Goal: Book appointment/travel/reservation

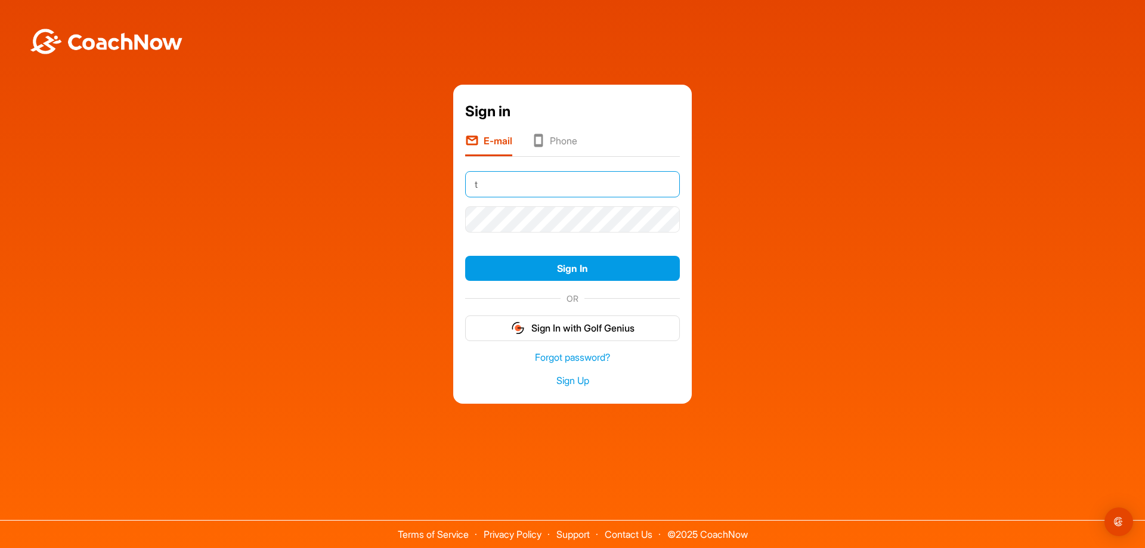
click at [515, 183] on input "t" at bounding box center [572, 184] width 215 height 26
type input "toddk@marine-drive.com"
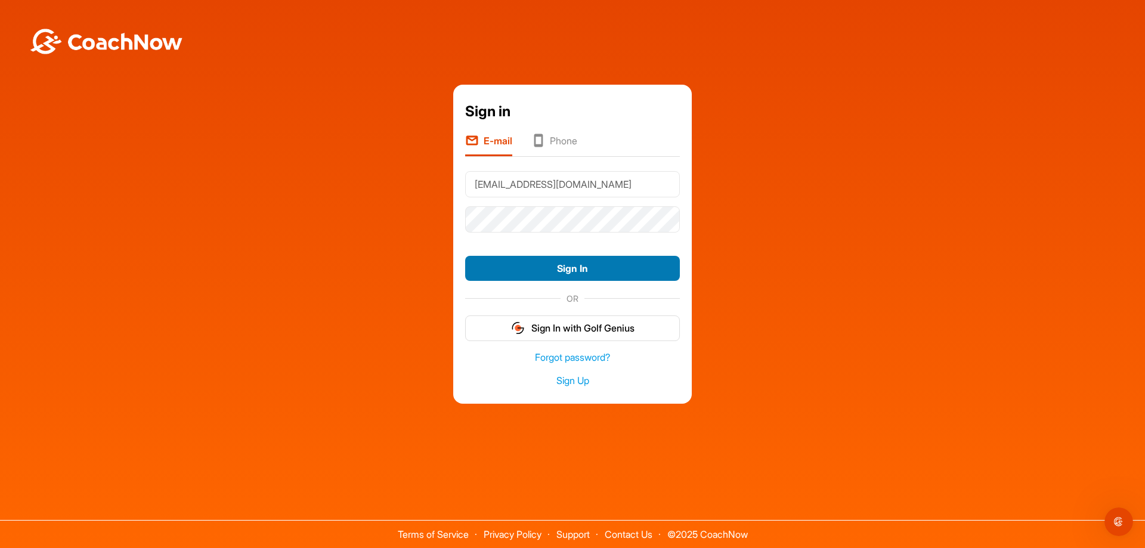
click at [499, 268] on button "Sign In" at bounding box center [572, 269] width 215 height 26
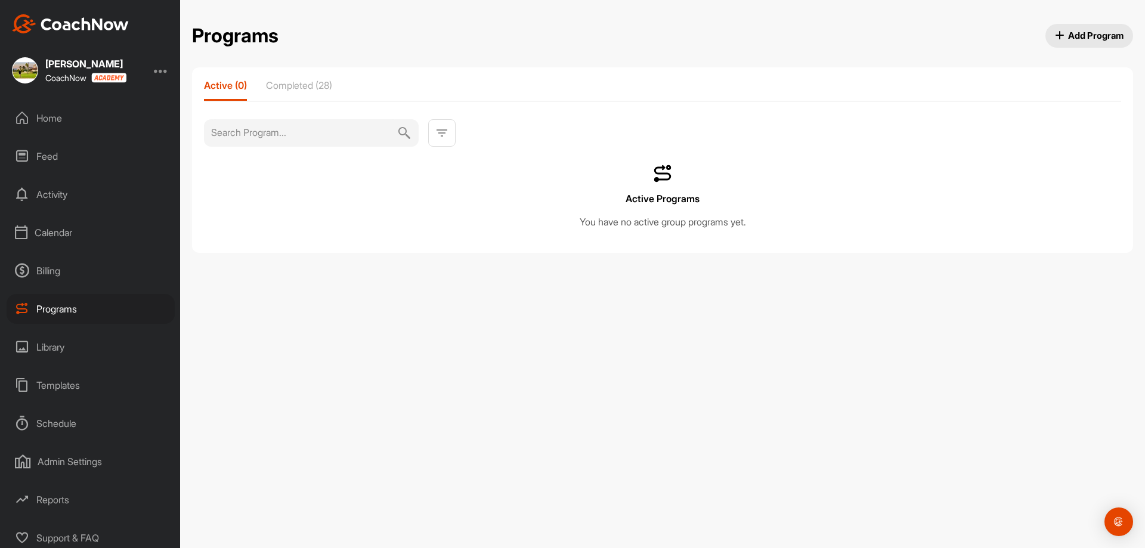
click at [61, 229] on div "Calendar" at bounding box center [91, 233] width 168 height 30
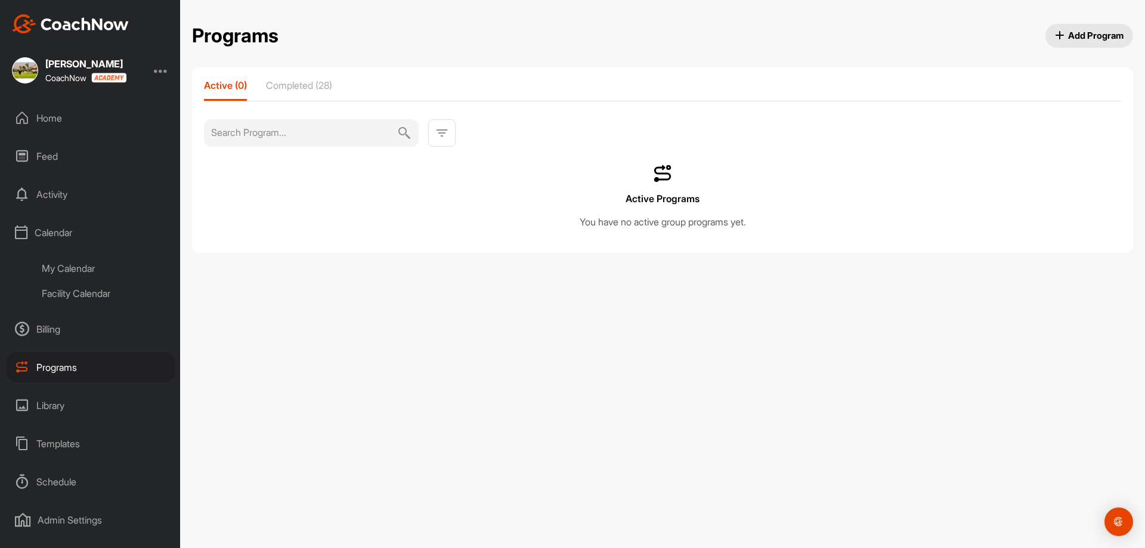
click at [77, 291] on div "Facility Calendar" at bounding box center [103, 293] width 141 height 25
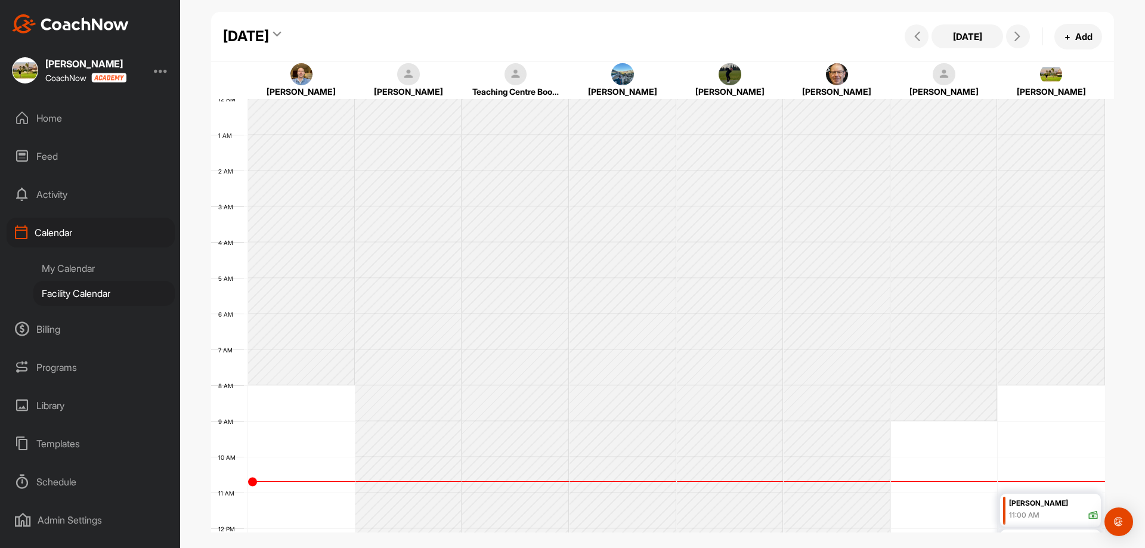
scroll to position [206, 0]
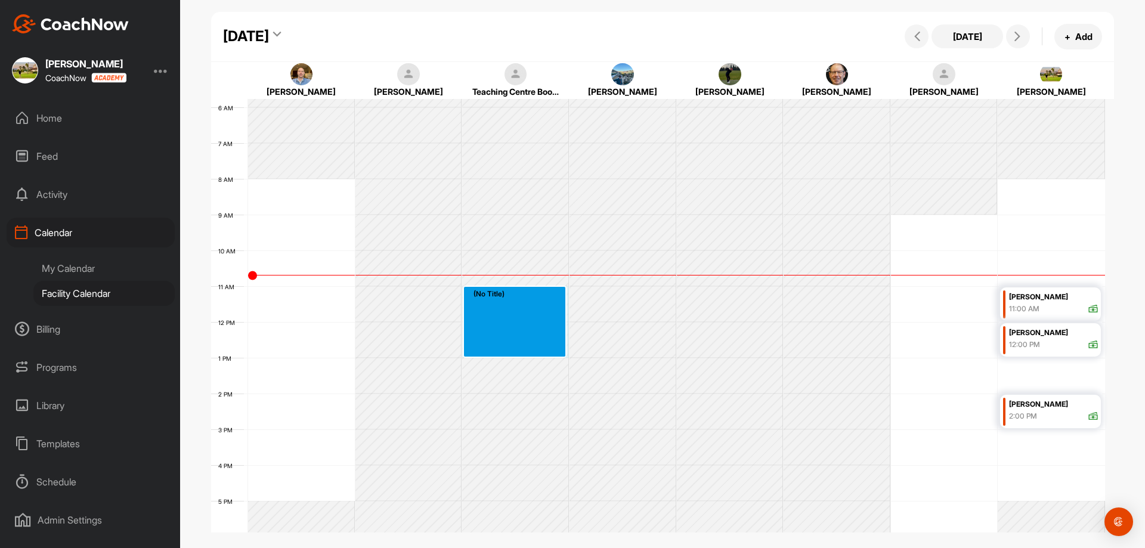
drag, startPoint x: 521, startPoint y: 290, endPoint x: 520, endPoint y: 344, distance: 54.3
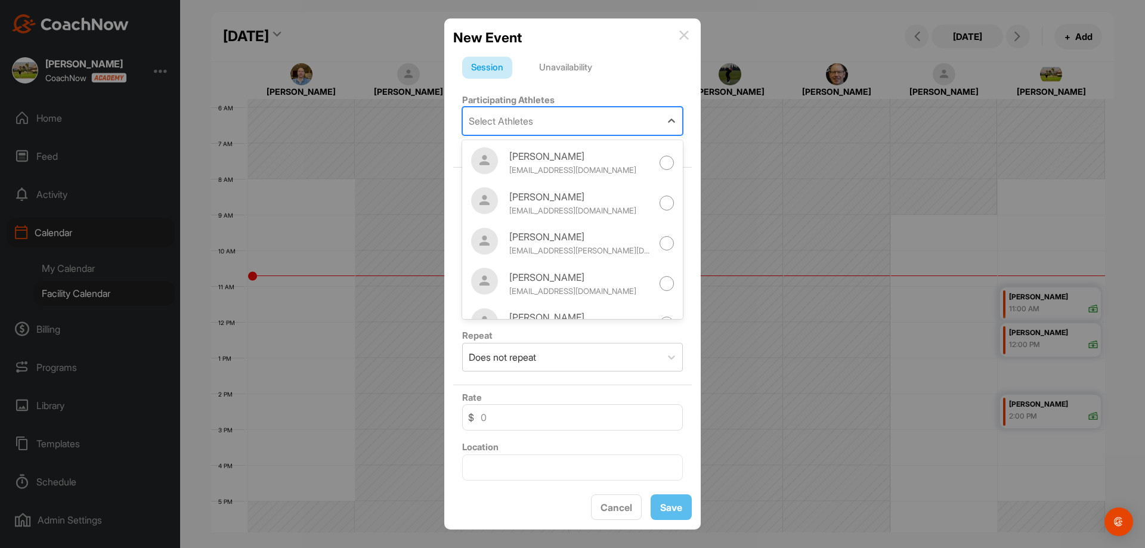
click at [544, 122] on div "Select Athletes" at bounding box center [562, 120] width 198 height 27
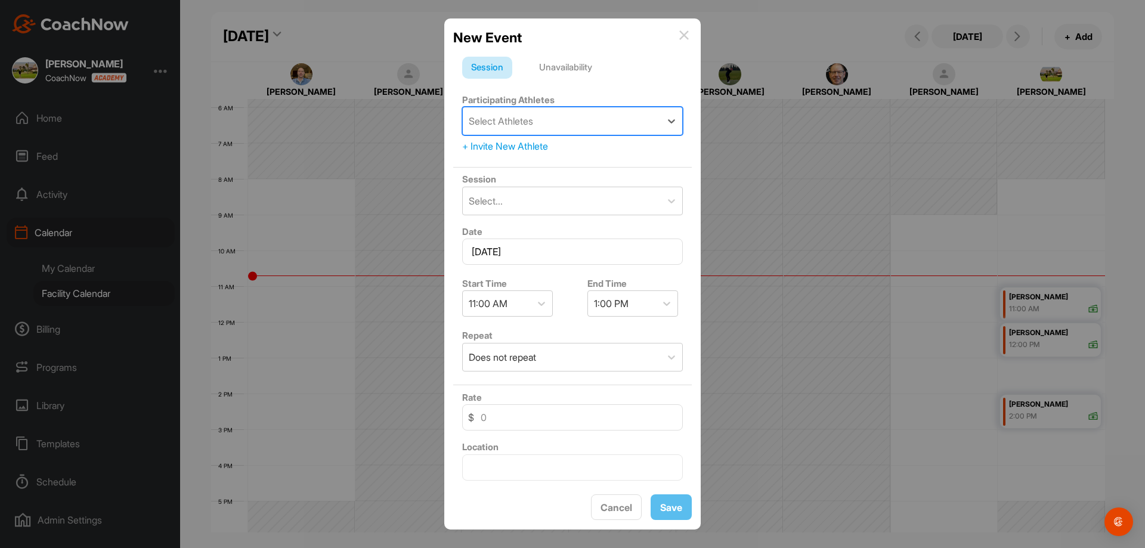
click at [544, 122] on div "Select Athletes" at bounding box center [562, 120] width 198 height 27
click at [565, 67] on div "Unavailability" at bounding box center [565, 68] width 71 height 23
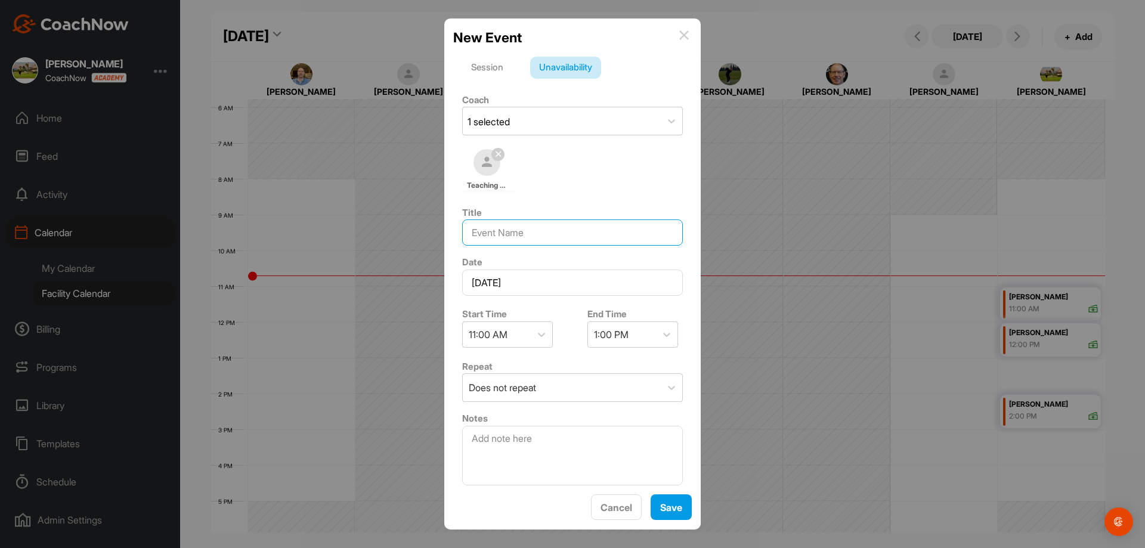
click at [517, 234] on input at bounding box center [572, 233] width 221 height 26
type input "Lesson/[PERSON_NAME]"
click at [682, 508] on span "Save" at bounding box center [671, 508] width 22 height 12
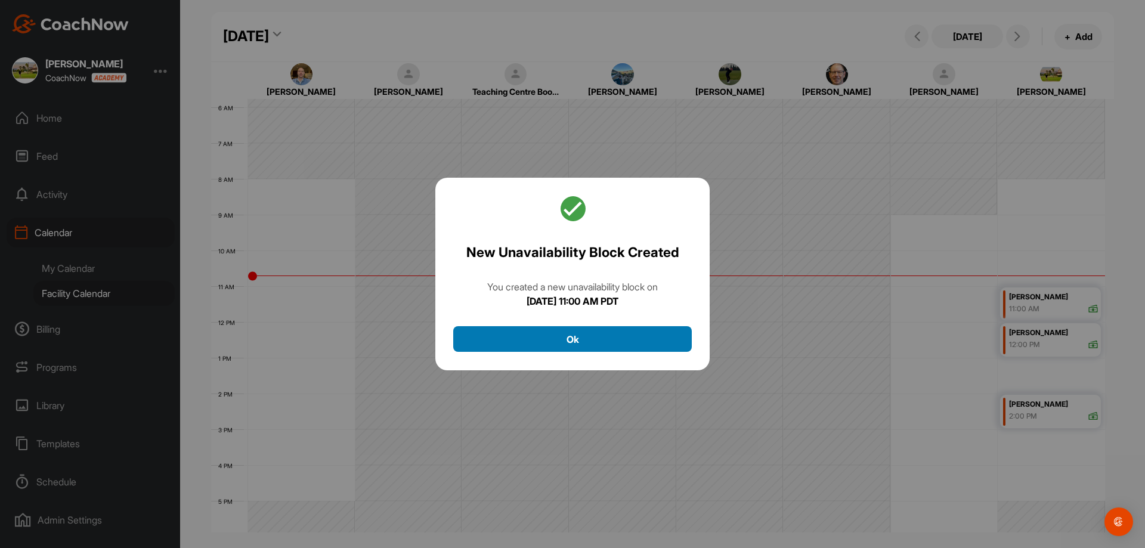
click at [583, 342] on button "Ok" at bounding box center [572, 339] width 239 height 26
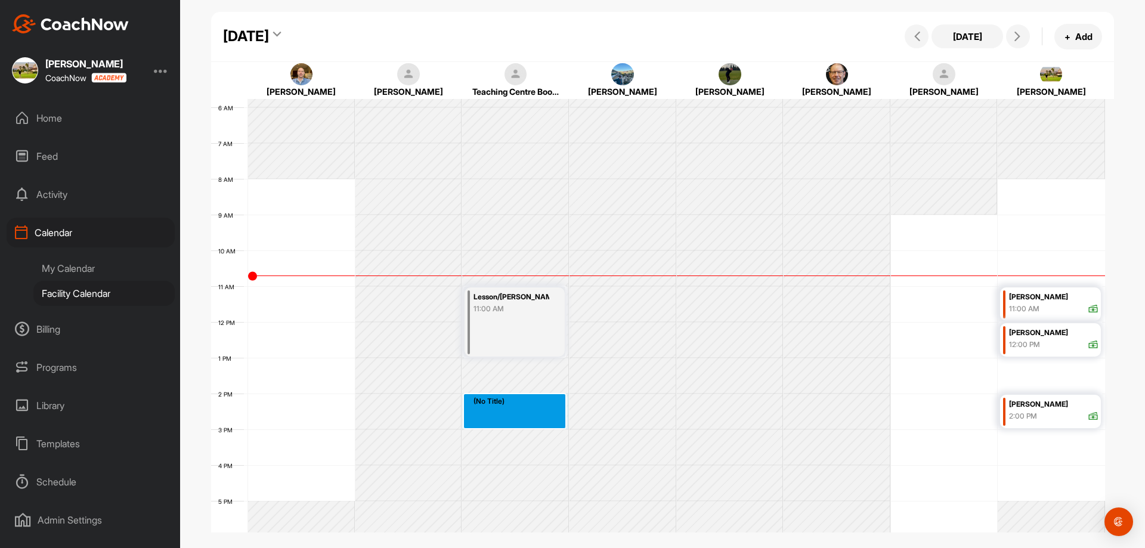
drag, startPoint x: 504, startPoint y: 399, endPoint x: 504, endPoint y: 418, distance: 19.1
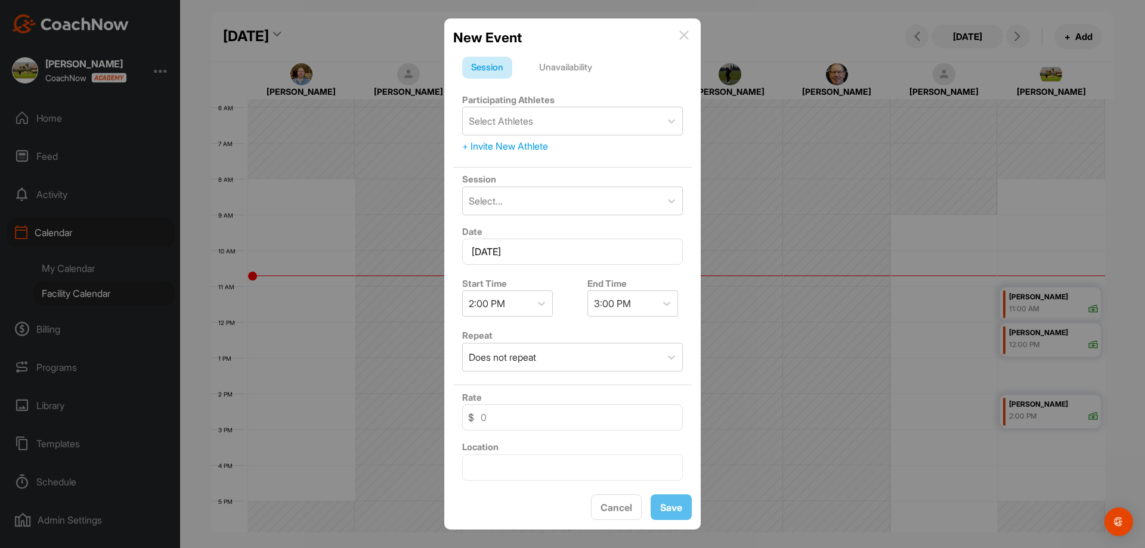
click at [581, 69] on div "Unavailability" at bounding box center [565, 68] width 71 height 23
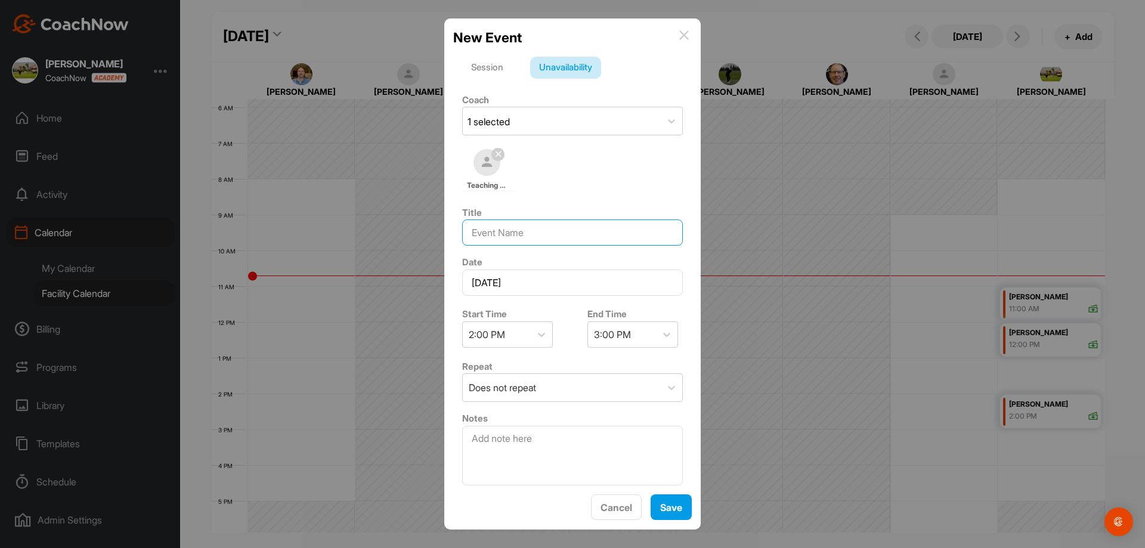
click at [535, 233] on input at bounding box center [572, 233] width 221 height 26
type input "Lesson/[PERSON_NAME]"
click at [666, 514] on div "Save" at bounding box center [671, 508] width 22 height 14
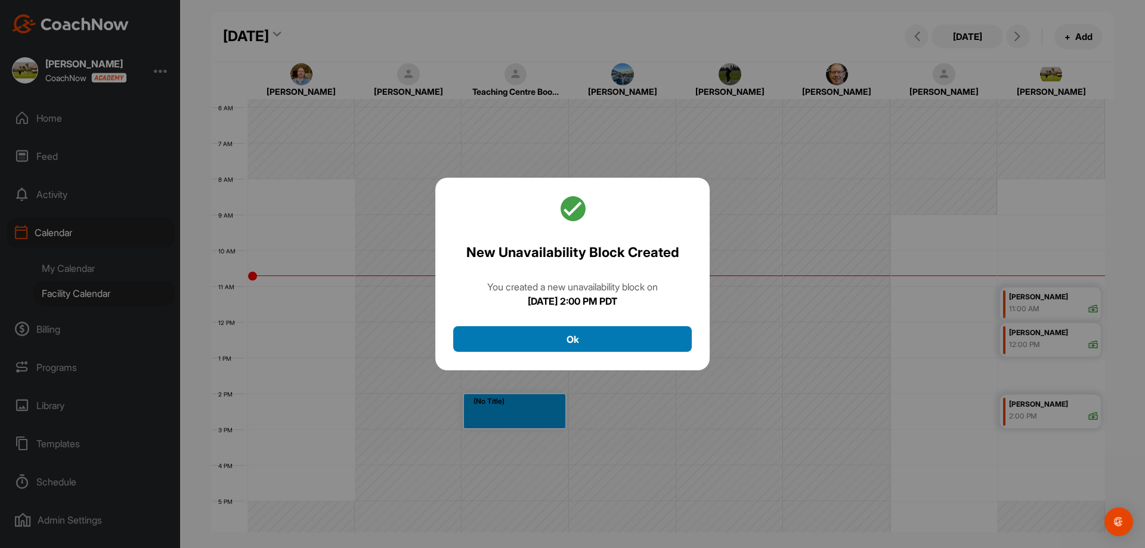
click at [588, 343] on button "Ok" at bounding box center [572, 339] width 239 height 26
